Goal: Information Seeking & Learning: Learn about a topic

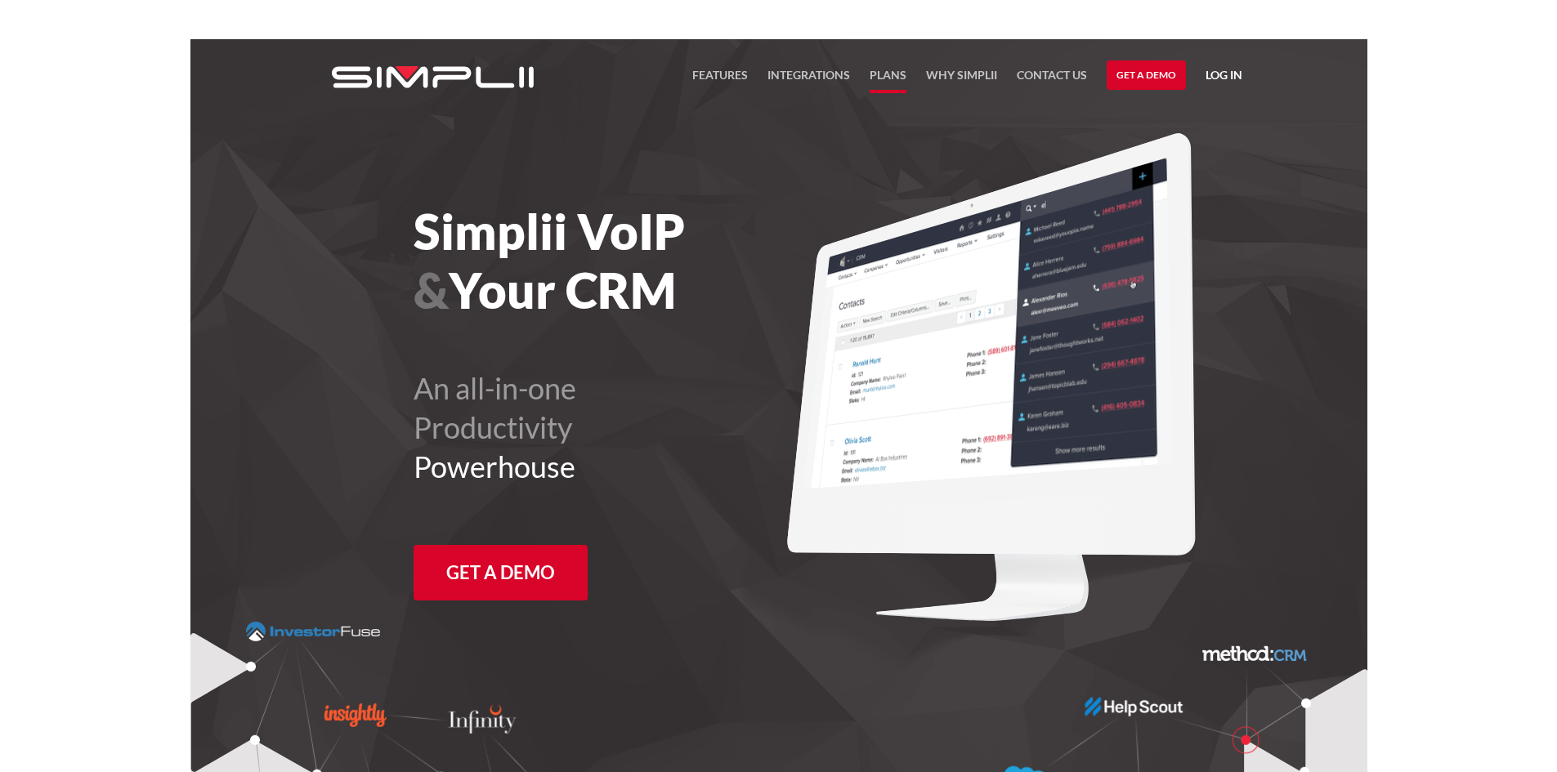
click at [878, 65] on link "Plans" at bounding box center [887, 79] width 37 height 28
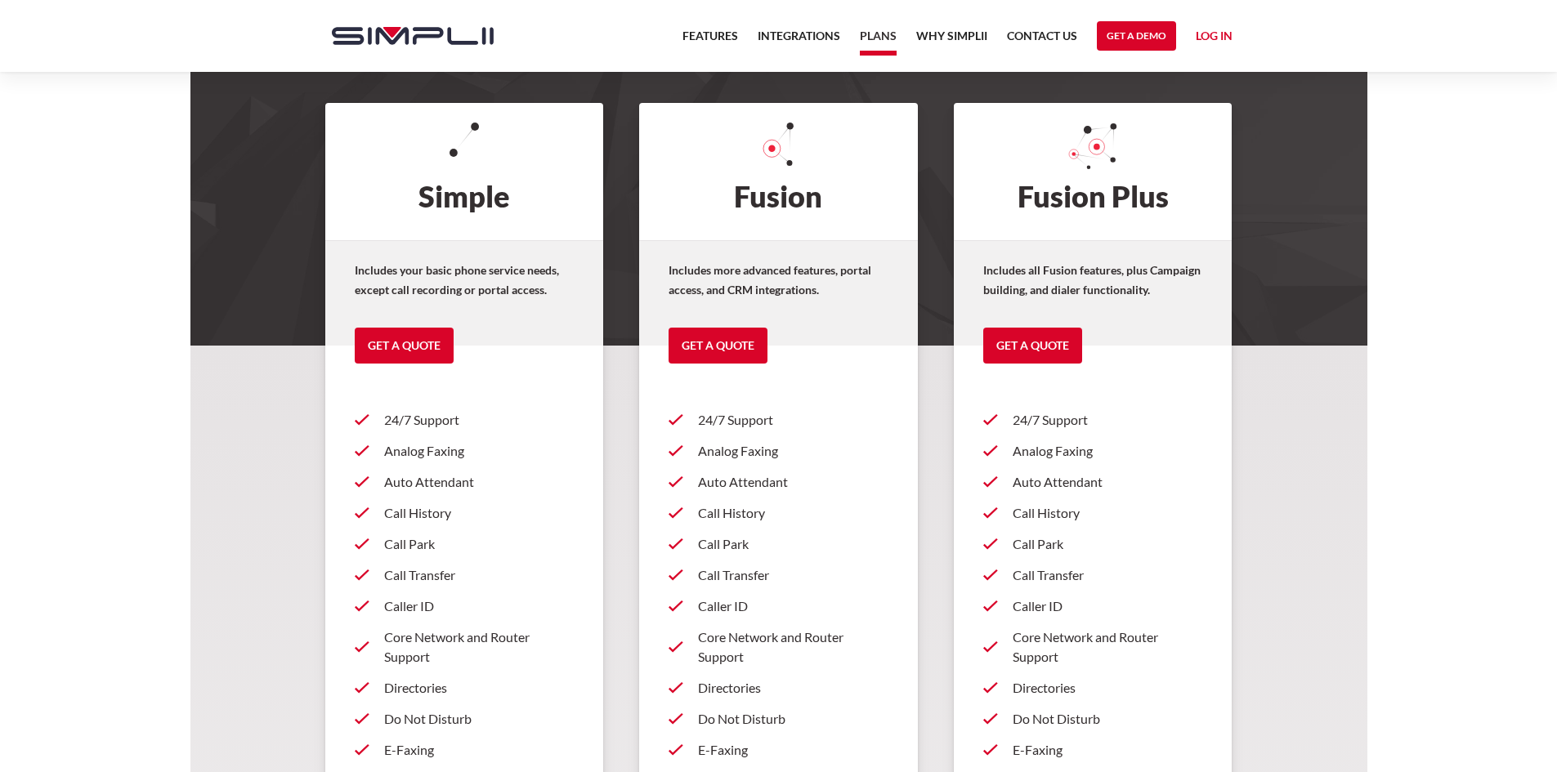
scroll to position [163, 0]
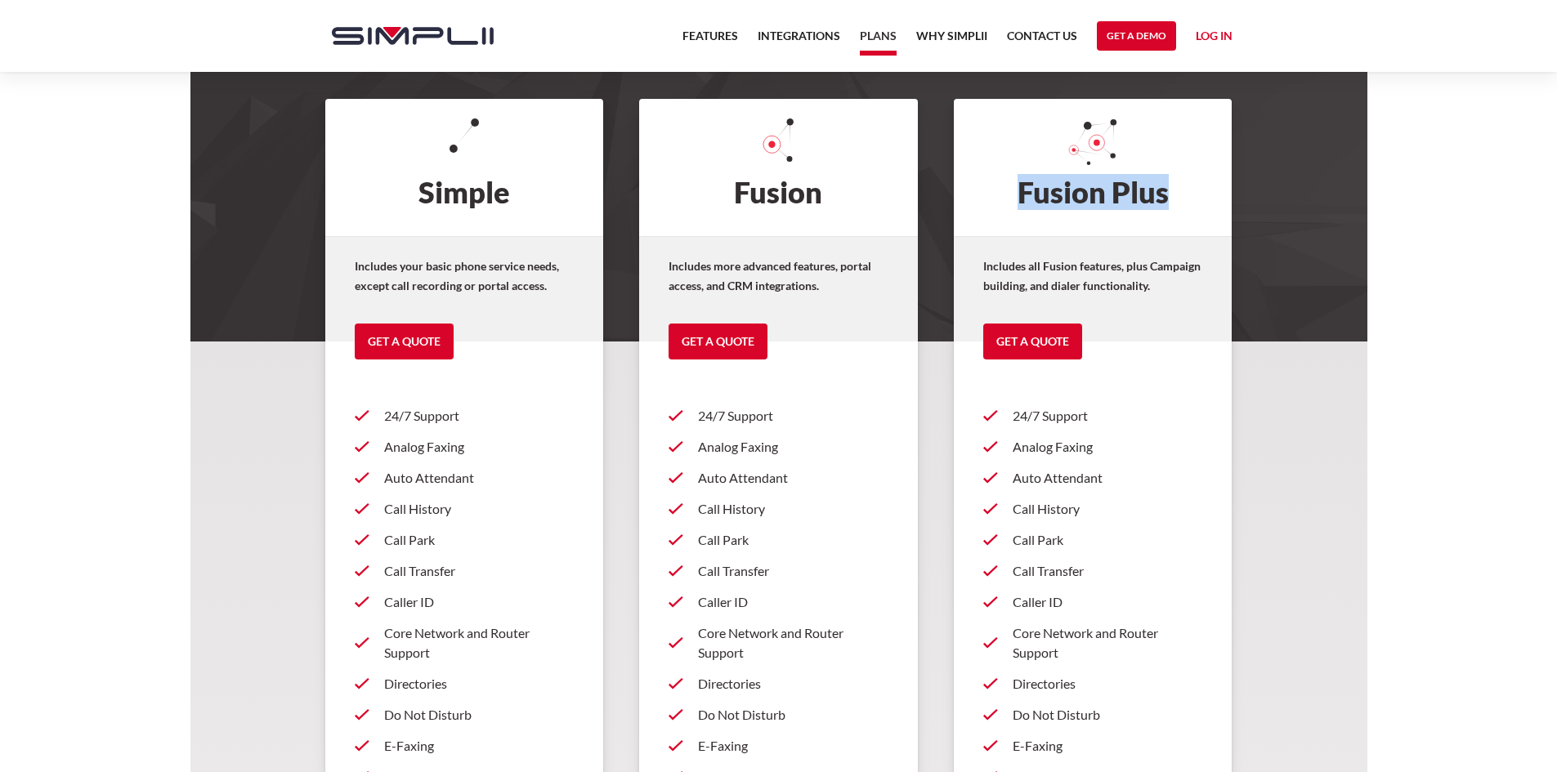
drag, startPoint x: 1168, startPoint y: 194, endPoint x: 1020, endPoint y: 198, distance: 148.8
click at [1020, 198] on h2 "Fusion Plus" at bounding box center [1093, 167] width 279 height 137
click at [1174, 200] on h2 "Fusion Plus" at bounding box center [1093, 167] width 279 height 137
drag, startPoint x: 1174, startPoint y: 200, endPoint x: 975, endPoint y: 195, distance: 199.4
click at [975, 195] on h2 "Fusion Plus" at bounding box center [1093, 167] width 279 height 137
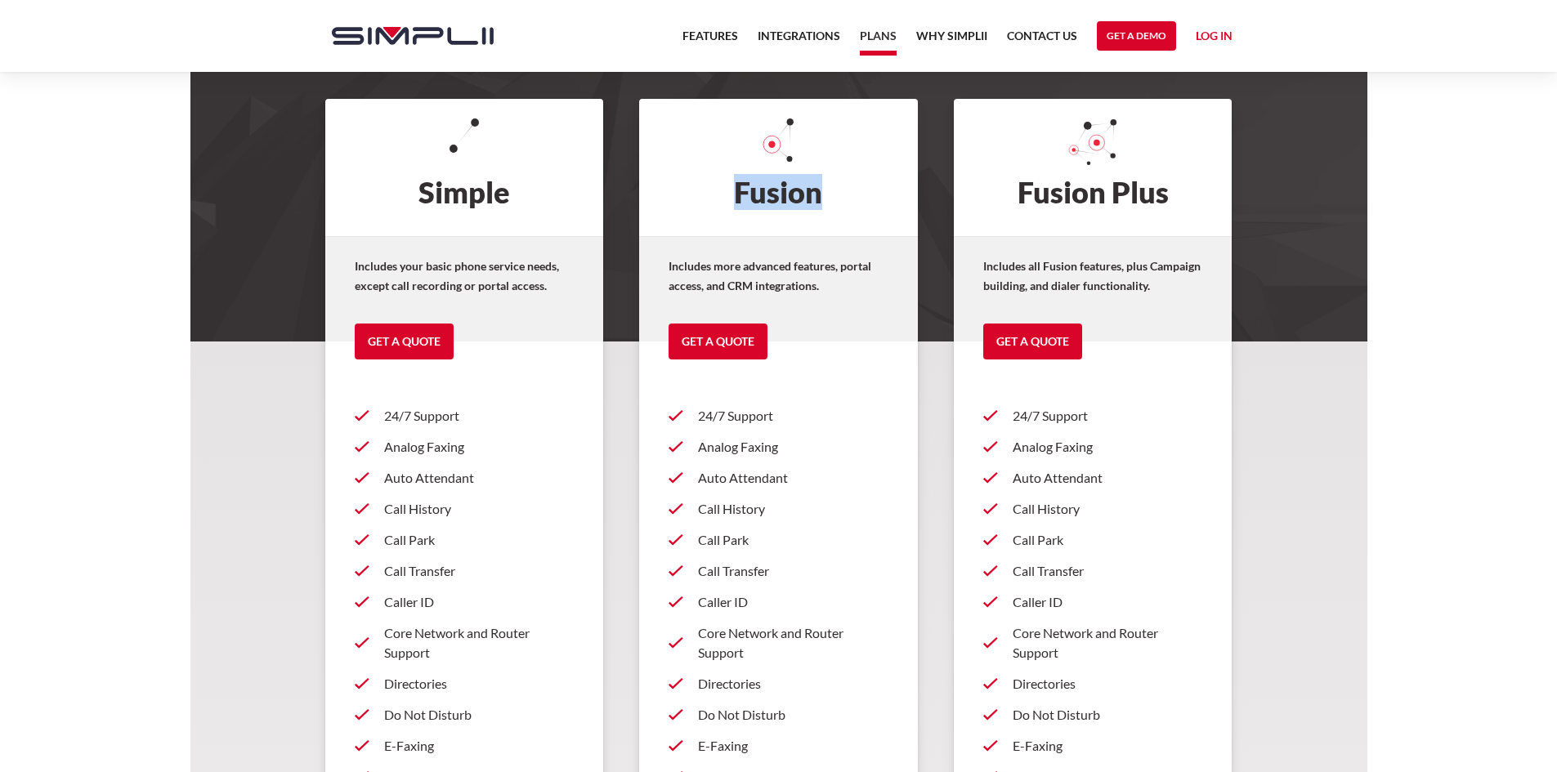
drag, startPoint x: 841, startPoint y: 197, endPoint x: 741, endPoint y: 191, distance: 99.8
click at [741, 191] on h2 "Fusion" at bounding box center [778, 167] width 279 height 137
click at [1177, 200] on h2 "Fusion Plus" at bounding box center [1093, 167] width 279 height 137
drag, startPoint x: 844, startPoint y: 197, endPoint x: 740, endPoint y: 196, distance: 103.8
click at [740, 196] on h2 "Fusion" at bounding box center [778, 167] width 279 height 137
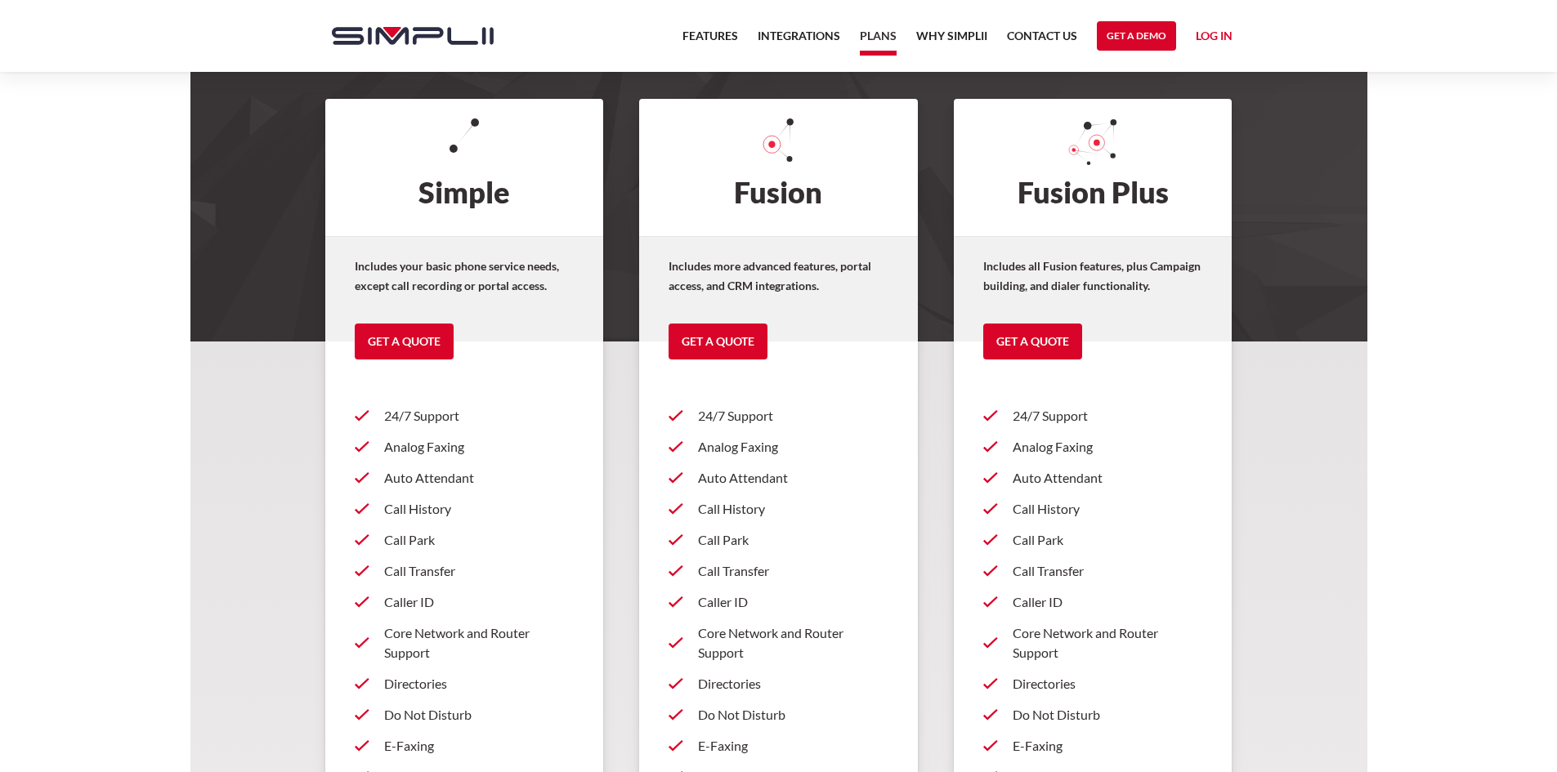
click at [1098, 226] on h2 "Fusion Plus" at bounding box center [1093, 167] width 279 height 137
drag, startPoint x: 1179, startPoint y: 191, endPoint x: 1001, endPoint y: 192, distance: 178.1
click at [1001, 192] on h2 "Fusion Plus" at bounding box center [1093, 167] width 279 height 137
drag, startPoint x: 827, startPoint y: 194, endPoint x: 721, endPoint y: 201, distance: 105.6
click at [721, 201] on h2 "Fusion" at bounding box center [778, 167] width 279 height 137
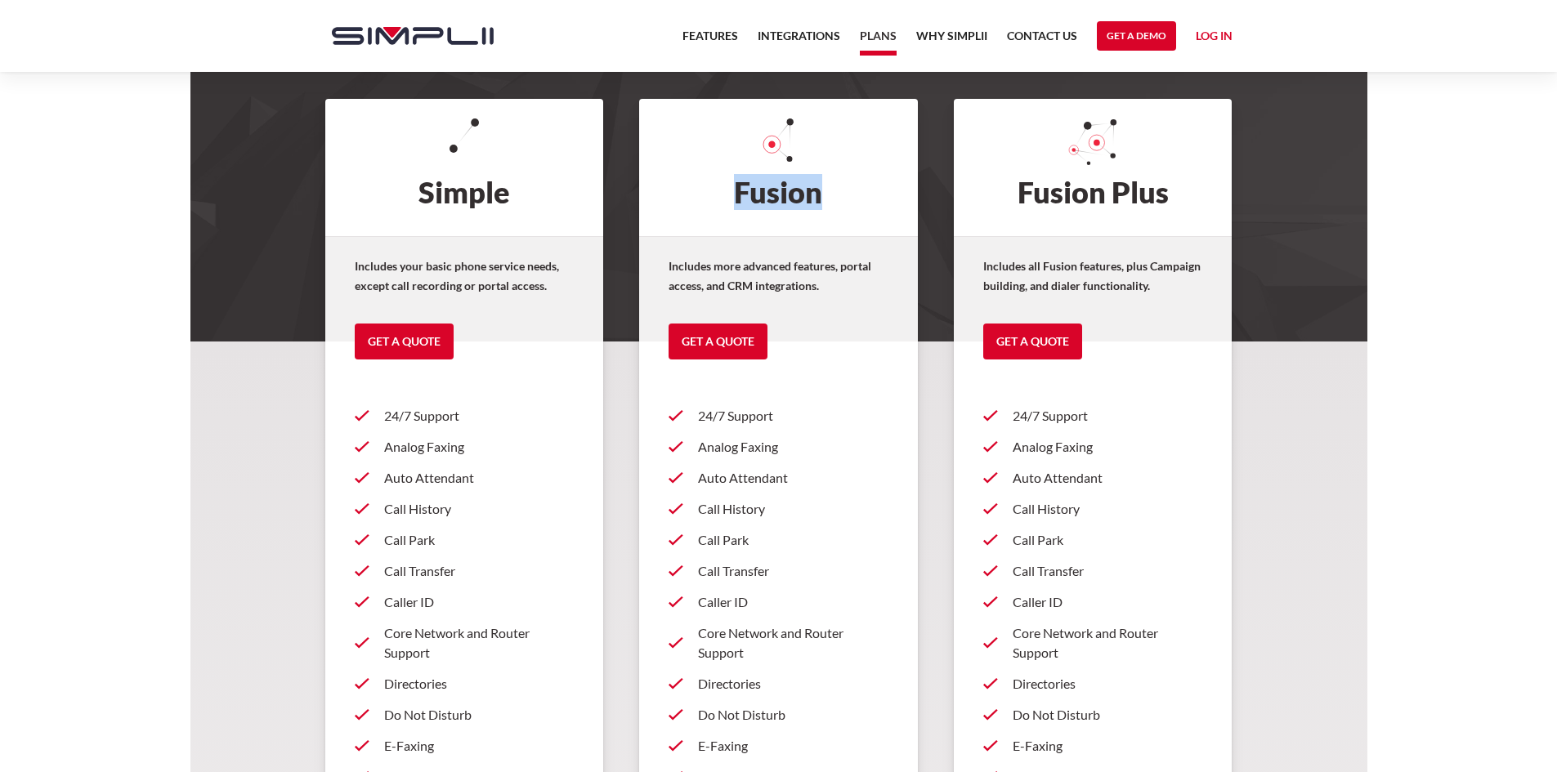
click at [766, 218] on h2 "Fusion" at bounding box center [778, 167] width 279 height 137
drag, startPoint x: 1189, startPoint y: 199, endPoint x: 1021, endPoint y: 192, distance: 168.4
click at [1021, 192] on h2 "Fusion Plus" at bounding box center [1093, 167] width 279 height 137
click at [1101, 221] on h2 "Fusion Plus" at bounding box center [1093, 167] width 279 height 137
drag, startPoint x: 838, startPoint y: 191, endPoint x: 739, endPoint y: 189, distance: 98.9
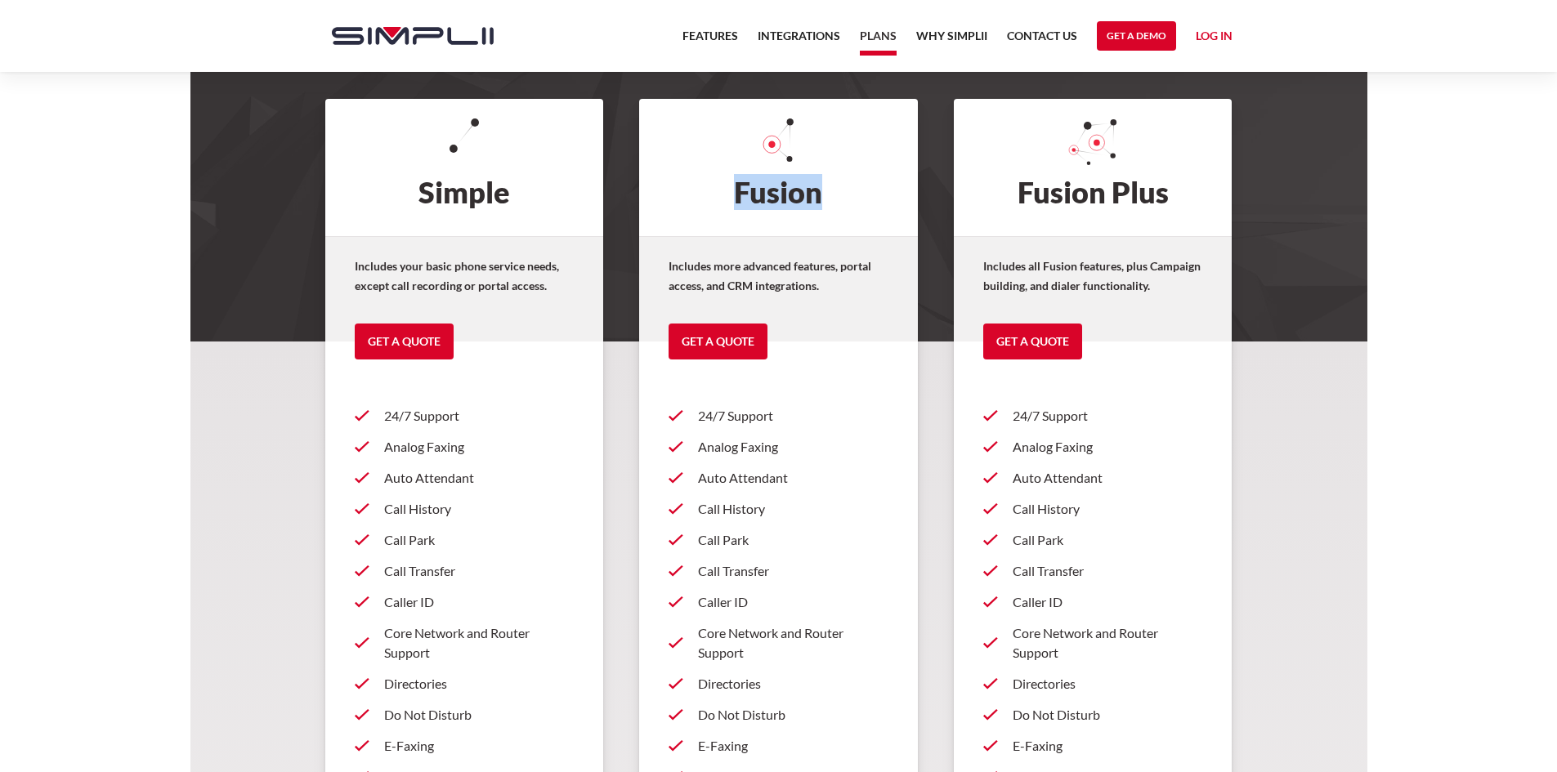
click at [739, 189] on h2 "Fusion" at bounding box center [778, 167] width 279 height 137
click at [780, 225] on h2 "Fusion" at bounding box center [778, 167] width 279 height 137
